Goal: Obtain resource: Obtain resource

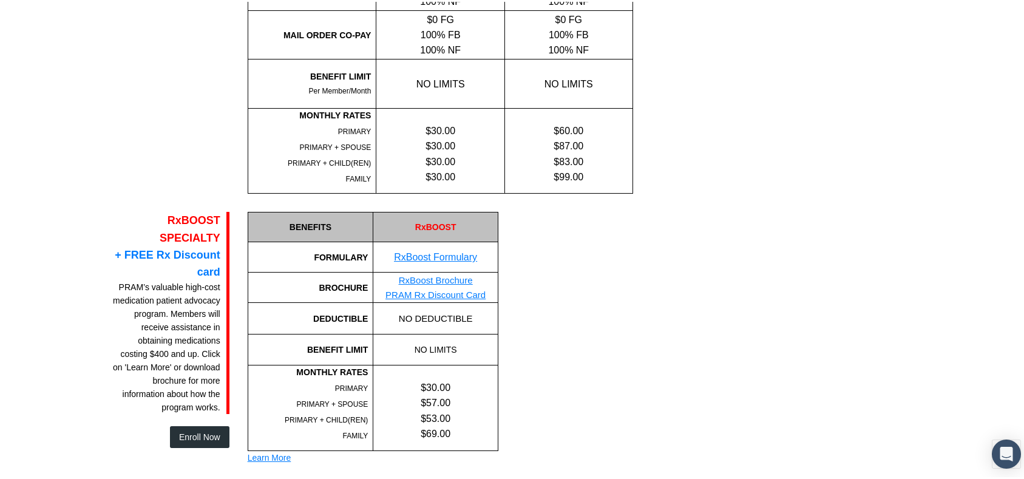
scroll to position [597, 0]
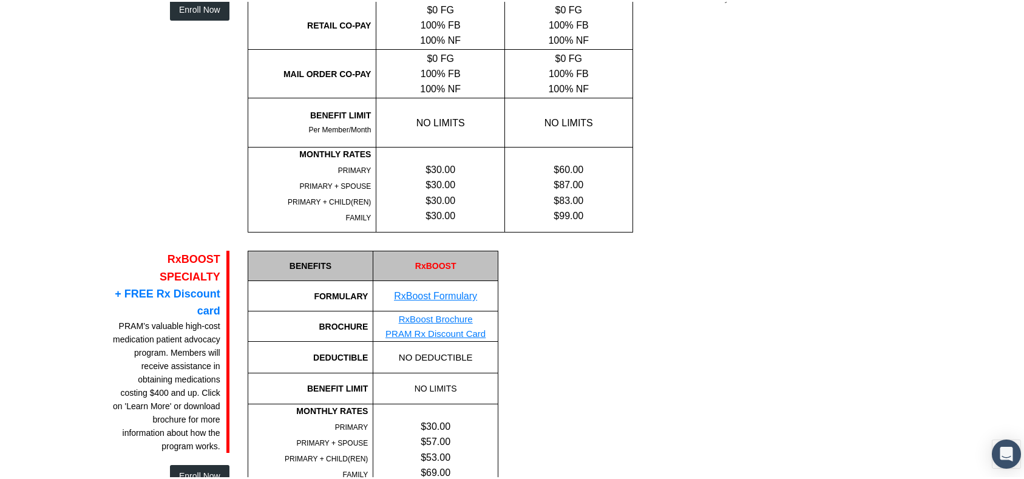
click at [806, 166] on div "EXCLUSIVE RX A select list of acute care & maintenance medications available at…" at bounding box center [507, 52] width 807 height 357
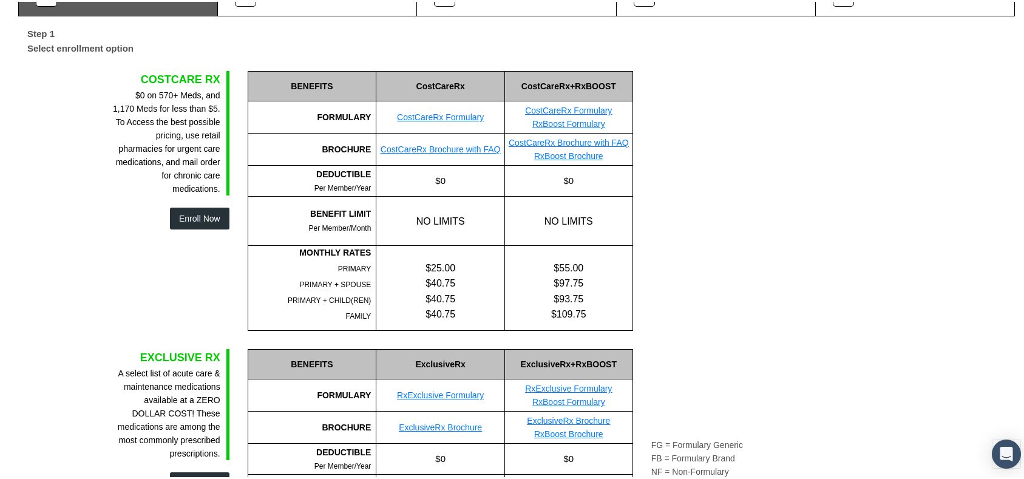
scroll to position [170, 0]
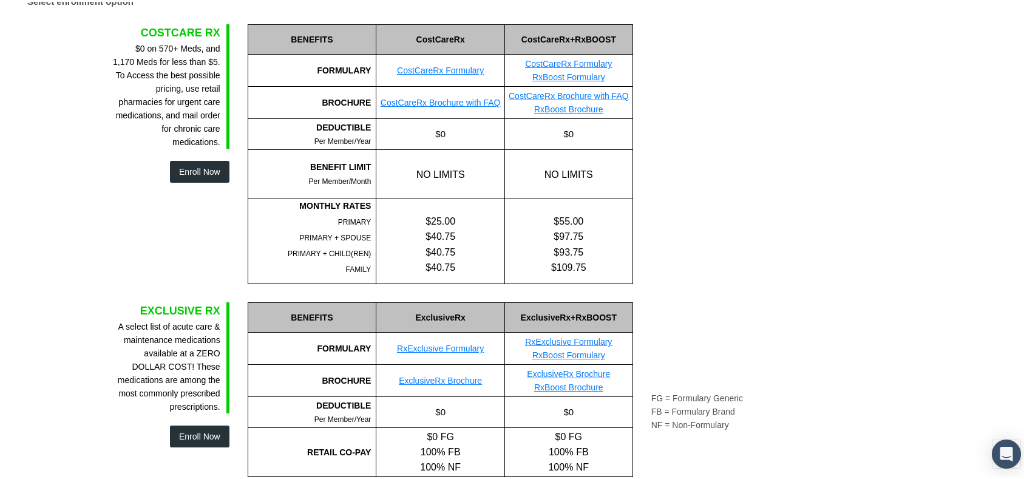
click at [432, 99] on link "CostCareRx Brochure with FAQ" at bounding box center [441, 101] width 120 height 10
click at [419, 65] on link "CostCareRx Formulary" at bounding box center [440, 69] width 87 height 10
click at [605, 92] on link "CostCareRx Brochure with FAQ" at bounding box center [569, 94] width 120 height 10
drag, startPoint x: 894, startPoint y: 148, endPoint x: 873, endPoint y: 67, distance: 83.5
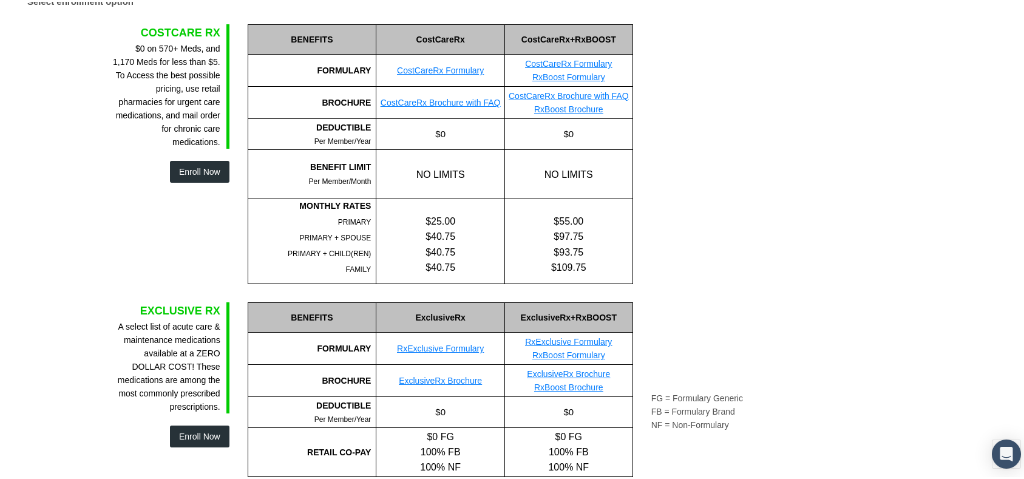
click at [857, 140] on div "COSTCARE RX $0 on 570+ Meds, and 1,170 Meds for less than $5. To Access the bes…" at bounding box center [507, 152] width 807 height 260
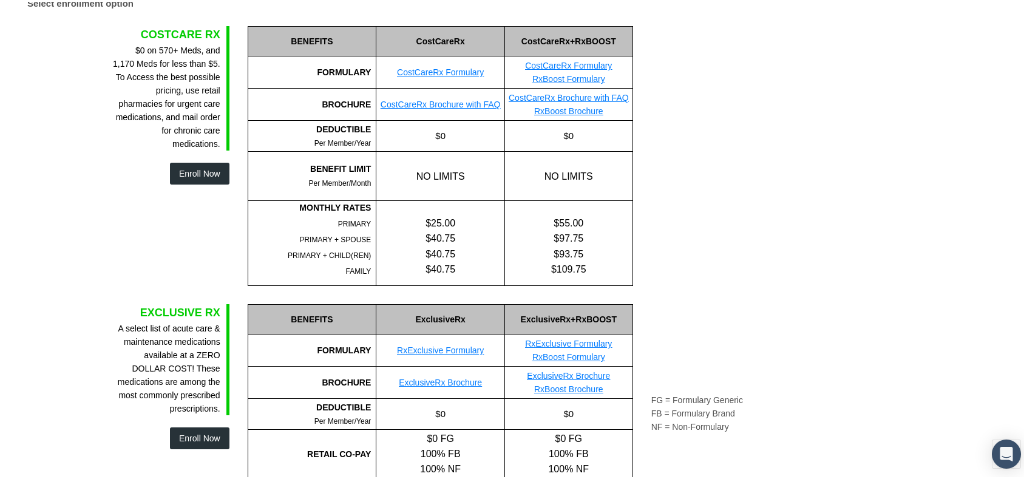
scroll to position [168, 0]
click at [819, 131] on div "COSTCARE RX $0 on 570+ Meds, and 1,170 Meds for less than $5. To Access the bes…" at bounding box center [507, 155] width 807 height 260
click at [468, 100] on link "CostCareRx Brochure with FAQ" at bounding box center [441, 103] width 120 height 10
click at [826, 89] on div "COSTCARE RX $0 on 570+ Meds, and 1,170 Meds for less than $5. To Access the bes…" at bounding box center [507, 155] width 807 height 260
click at [803, 252] on div "COSTCARE RX $0 on 570+ Meds, and 1,170 Meds for less than $5. To Access the bes…" at bounding box center [507, 155] width 807 height 260
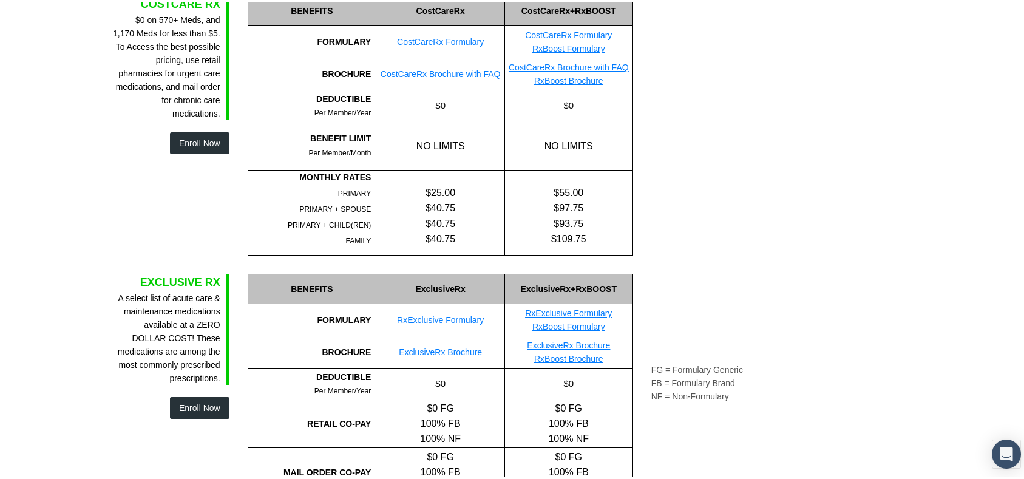
scroll to position [199, 0]
click at [415, 350] on link "ExclusiveRx Brochure" at bounding box center [440, 350] width 83 height 10
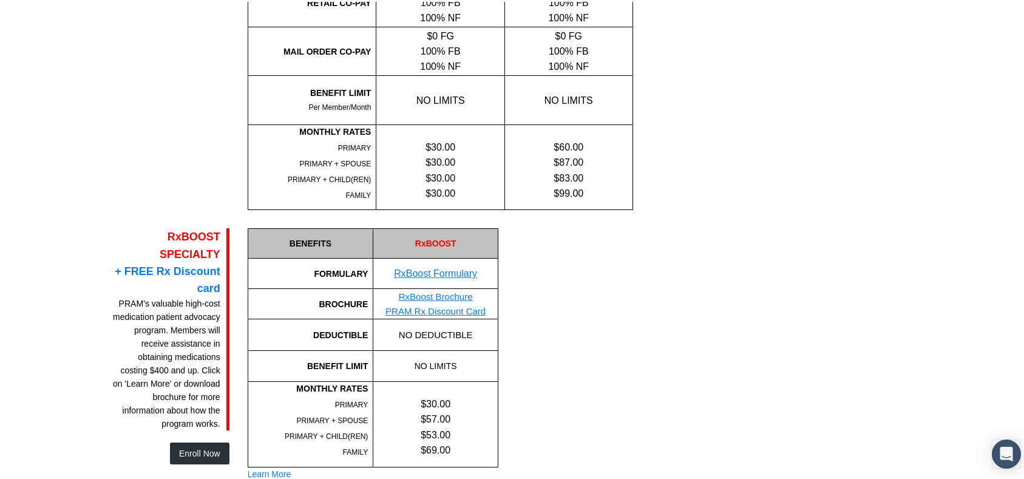
scroll to position [620, 0]
click at [435, 293] on link "RxBoost Brochure" at bounding box center [436, 294] width 74 height 10
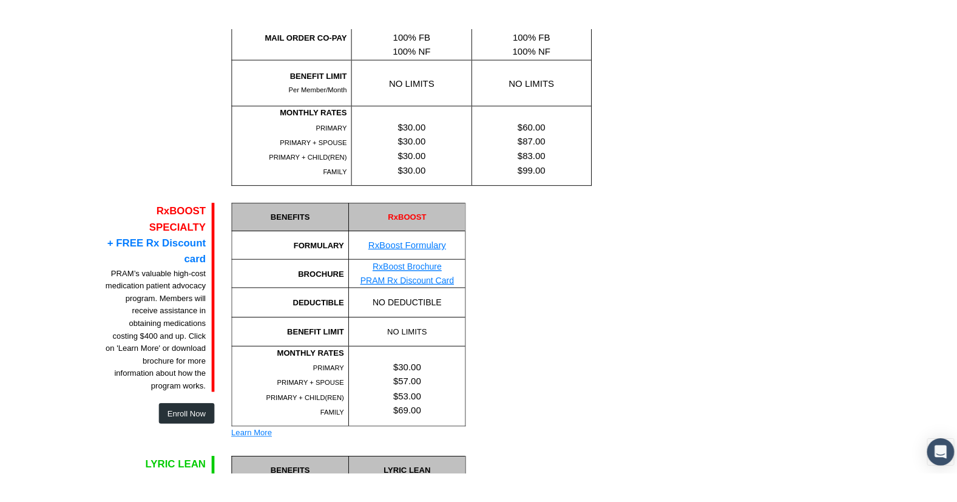
scroll to position [883, 0]
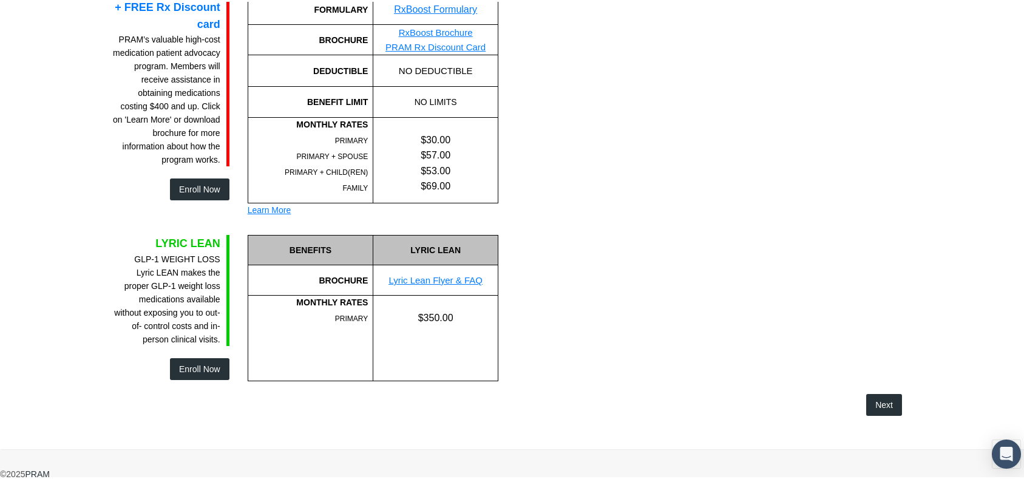
click at [816, 220] on div "LYRIC LEAN GLP-1 WEIGHT LOSS Lyric LEAN makes the proper GLP-1 weight loss medi…" at bounding box center [507, 297] width 789 height 164
click at [418, 277] on link "Lyric Lean Flyer & FAQ" at bounding box center [435, 278] width 94 height 10
